Goal: Task Accomplishment & Management: Manage account settings

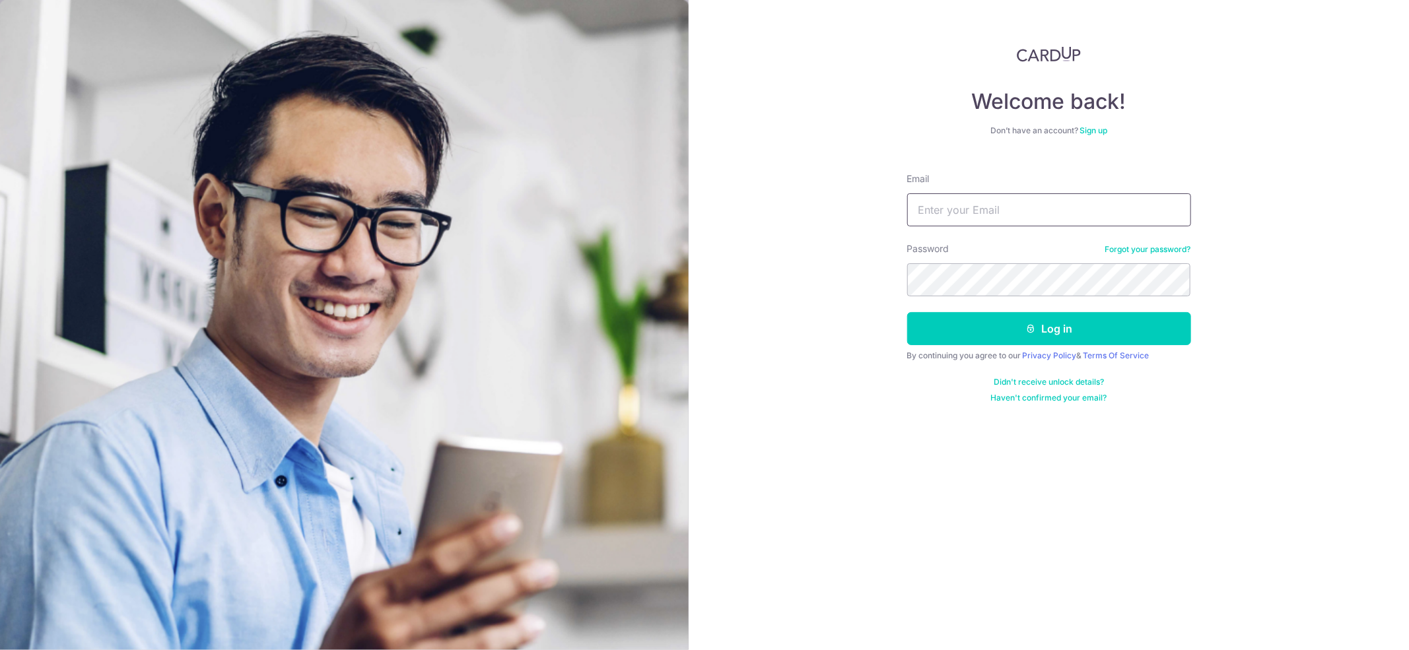
click at [1057, 213] on input "Email" at bounding box center [1049, 209] width 284 height 33
type input "[EMAIL_ADDRESS][DOMAIN_NAME]"
click at [971, 326] on button "Log in" at bounding box center [1049, 328] width 284 height 33
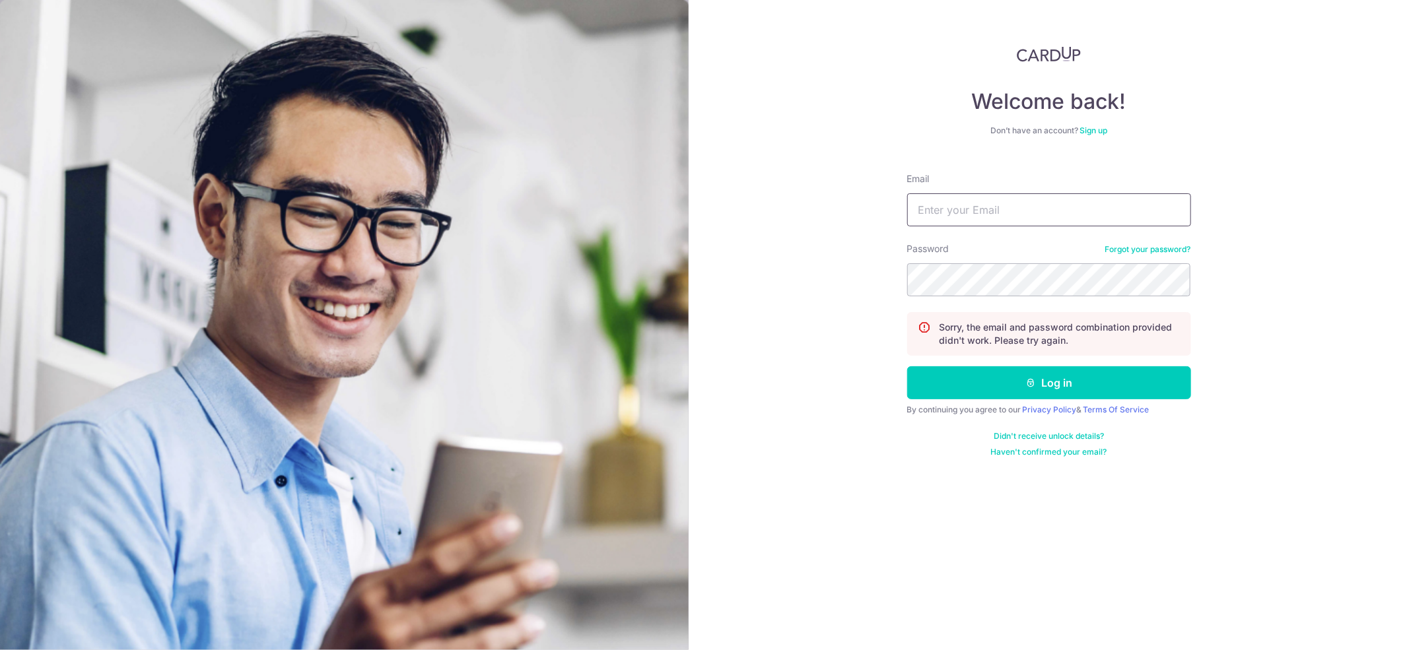
click at [996, 209] on input "Email" at bounding box center [1049, 209] width 284 height 33
type input "[EMAIL_ADDRESS][DOMAIN_NAME]"
click at [979, 374] on button "Log in" at bounding box center [1049, 382] width 284 height 33
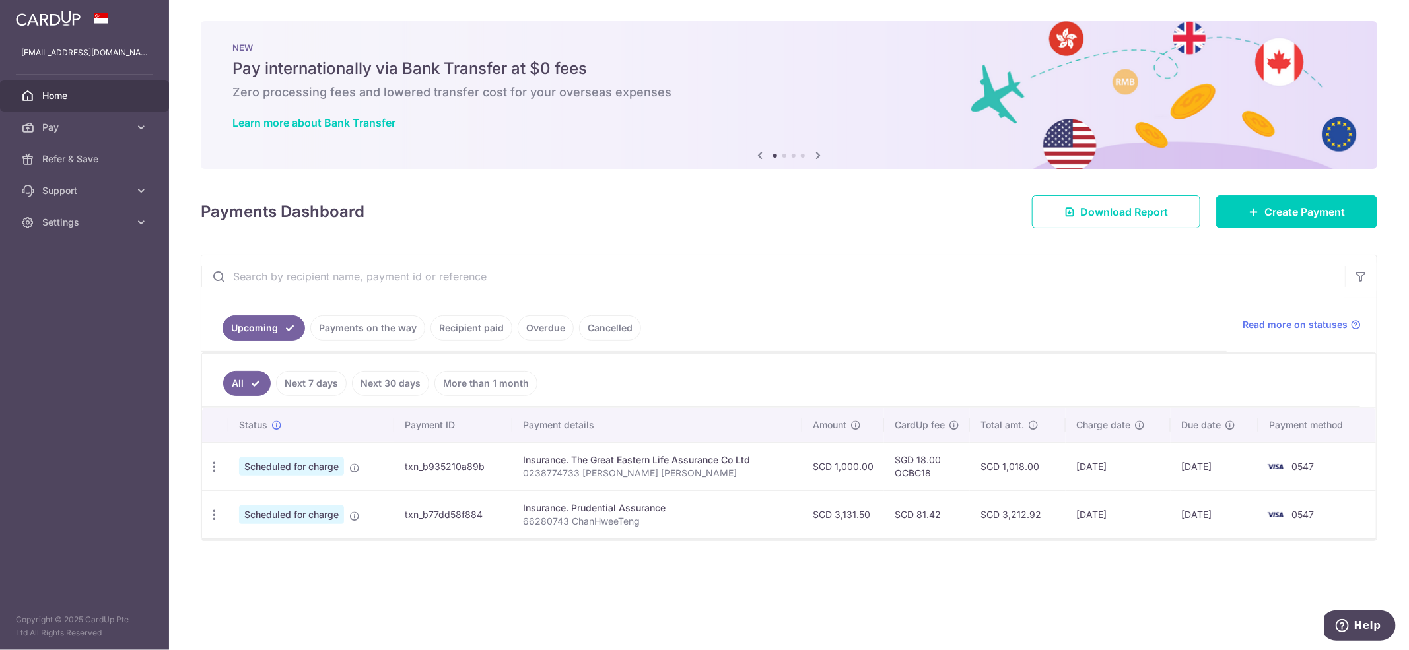
click at [447, 322] on link "Recipient paid" at bounding box center [472, 328] width 82 height 25
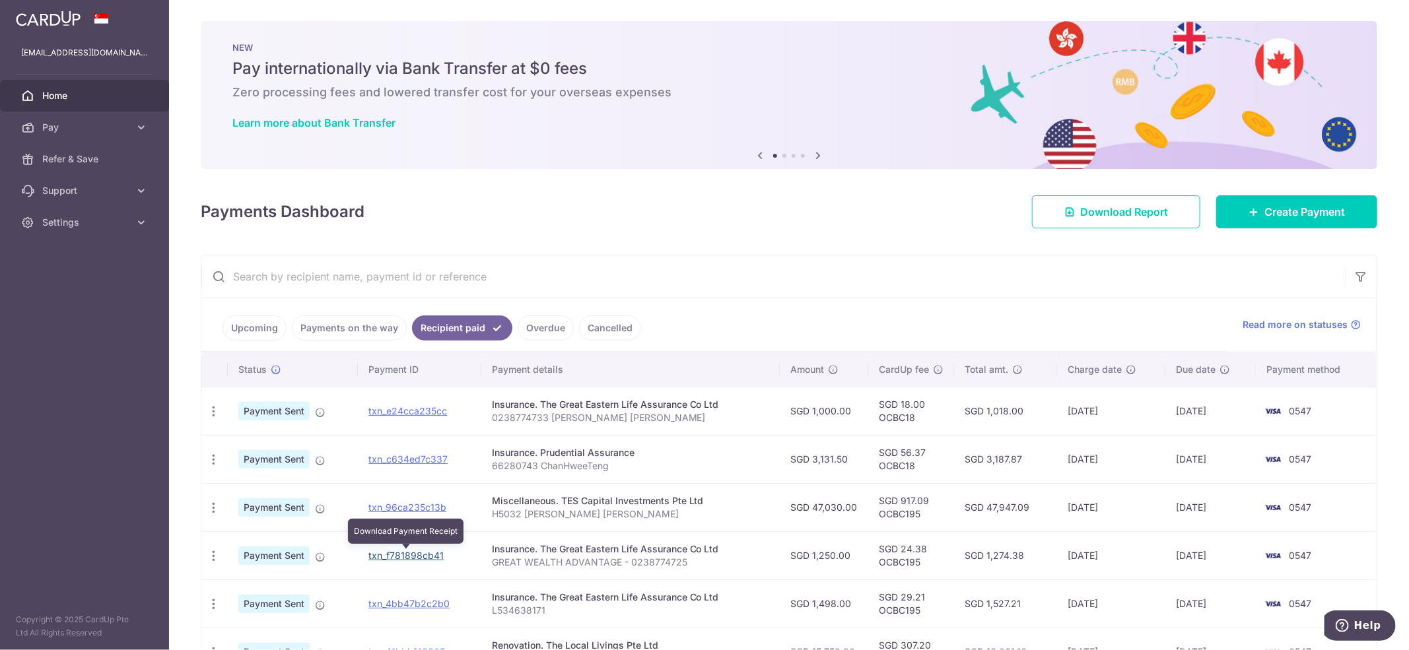
click at [396, 555] on link "txn_f781898cb41" at bounding box center [405, 555] width 75 height 11
